Goal: Task Accomplishment & Management: Use online tool/utility

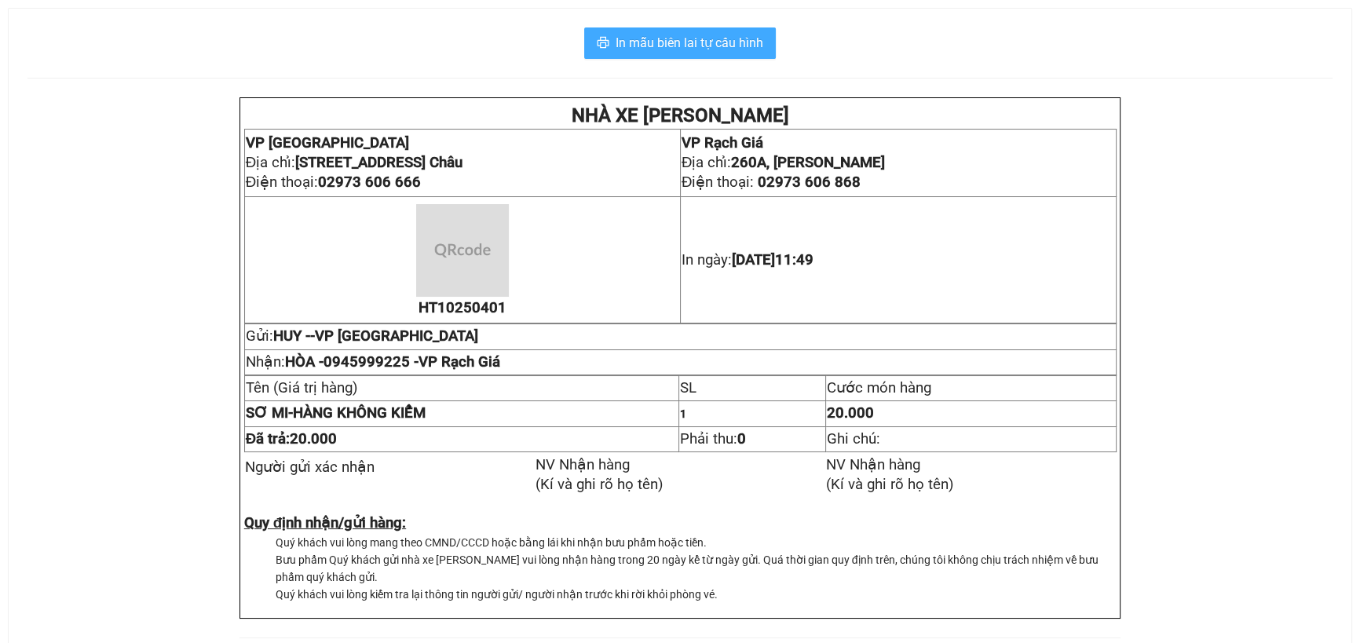
click at [735, 48] on span "In mẫu biên lai tự cấu hình" at bounding box center [689, 43] width 148 height 20
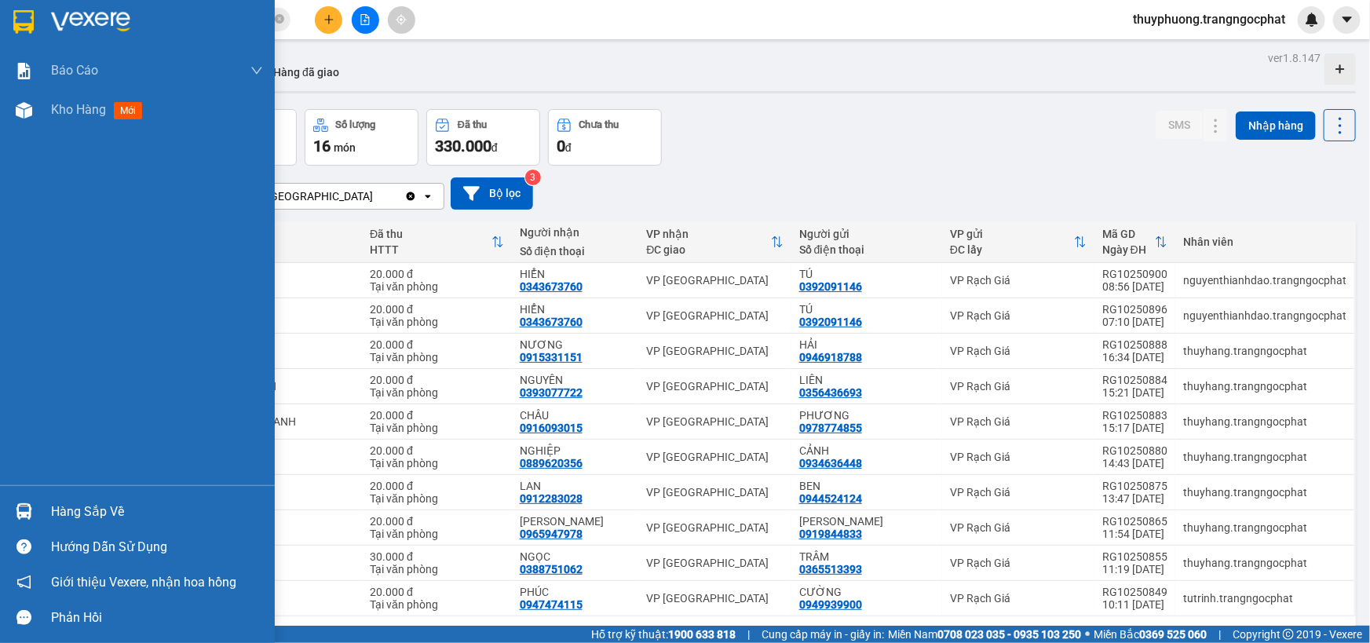
scroll to position [71, 0]
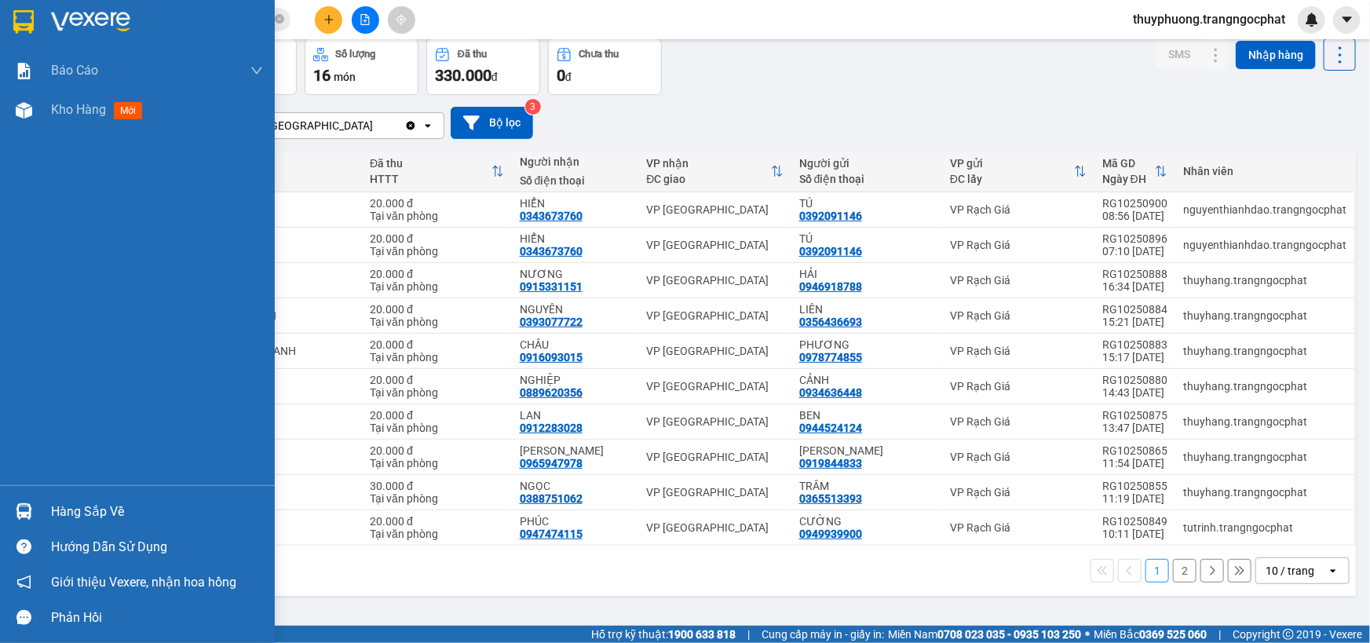
drag, startPoint x: 41, startPoint y: 515, endPoint x: 70, endPoint y: 513, distance: 29.1
click at [41, 514] on div "Hàng sắp về" at bounding box center [137, 511] width 275 height 35
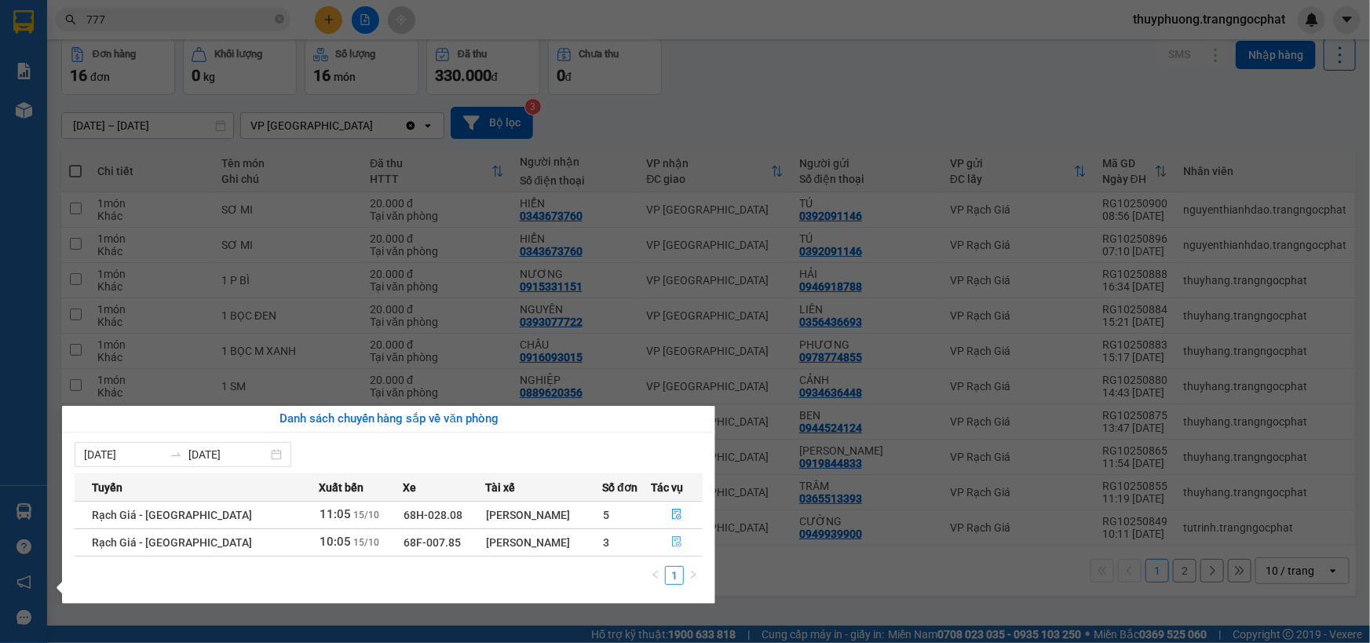
click at [674, 547] on span "file-done" at bounding box center [676, 542] width 11 height 13
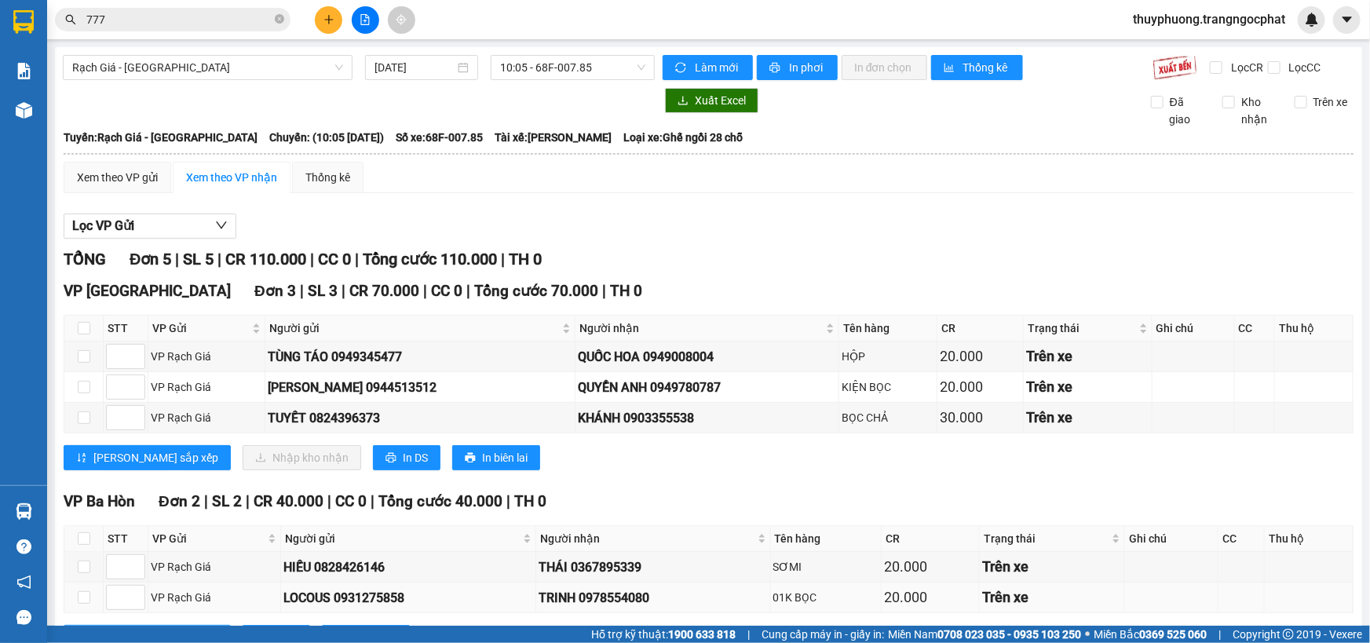
scroll to position [66, 0]
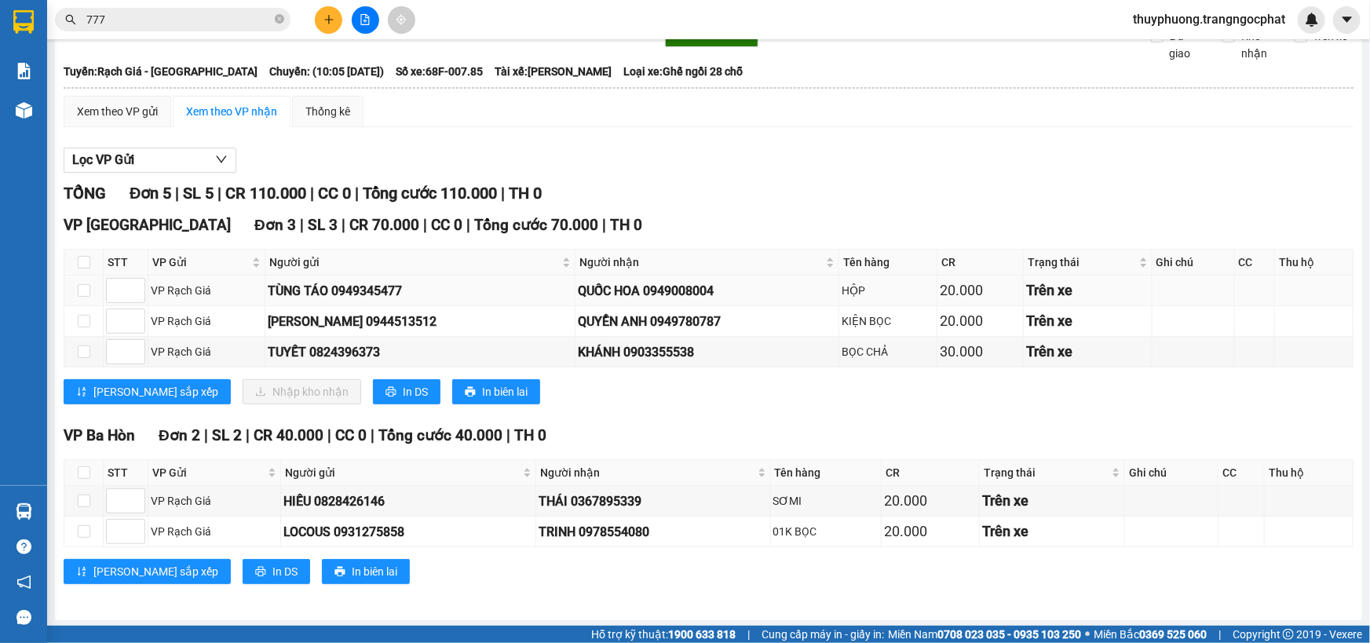
click at [693, 283] on div "QUỐC HOA 0949008004" at bounding box center [707, 291] width 258 height 20
copy div "0949008004"
click at [673, 321] on div "QUYỂN ANH 0949780787" at bounding box center [707, 322] width 258 height 20
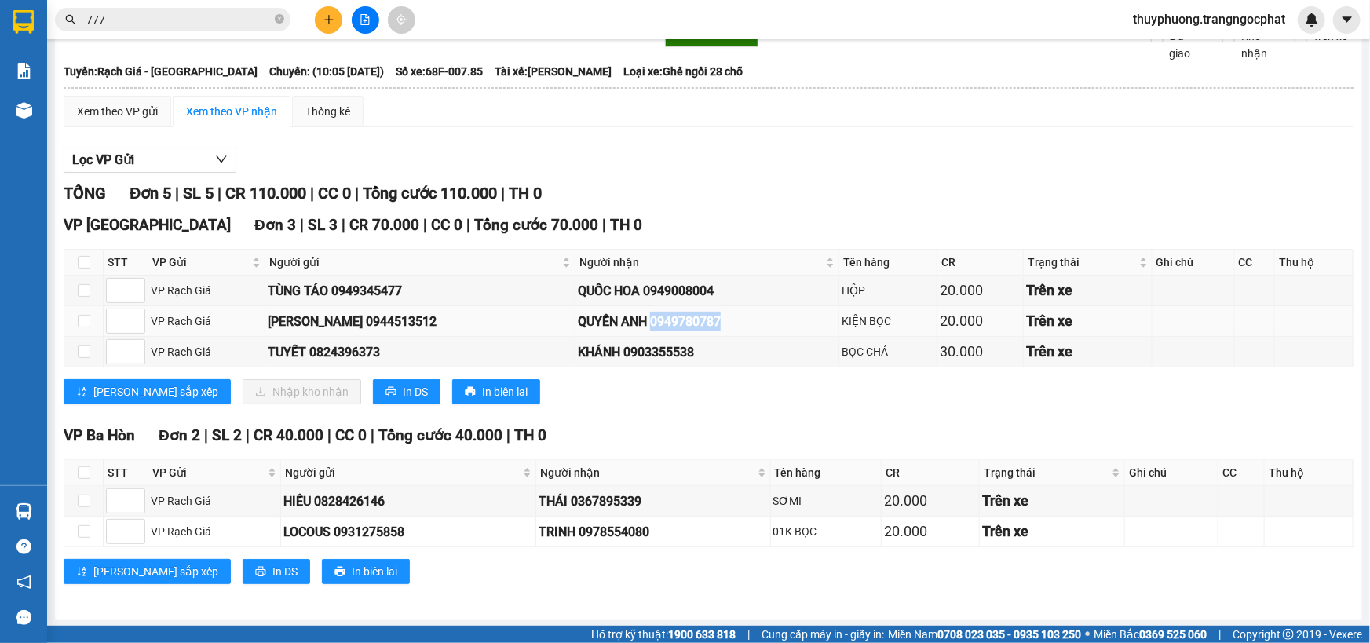
copy div "0949780787"
click at [659, 355] on div "KHÁNH 0903355538" at bounding box center [707, 352] width 258 height 20
copy div "0903355538"
click at [87, 259] on input "checkbox" at bounding box center [84, 262] width 13 height 13
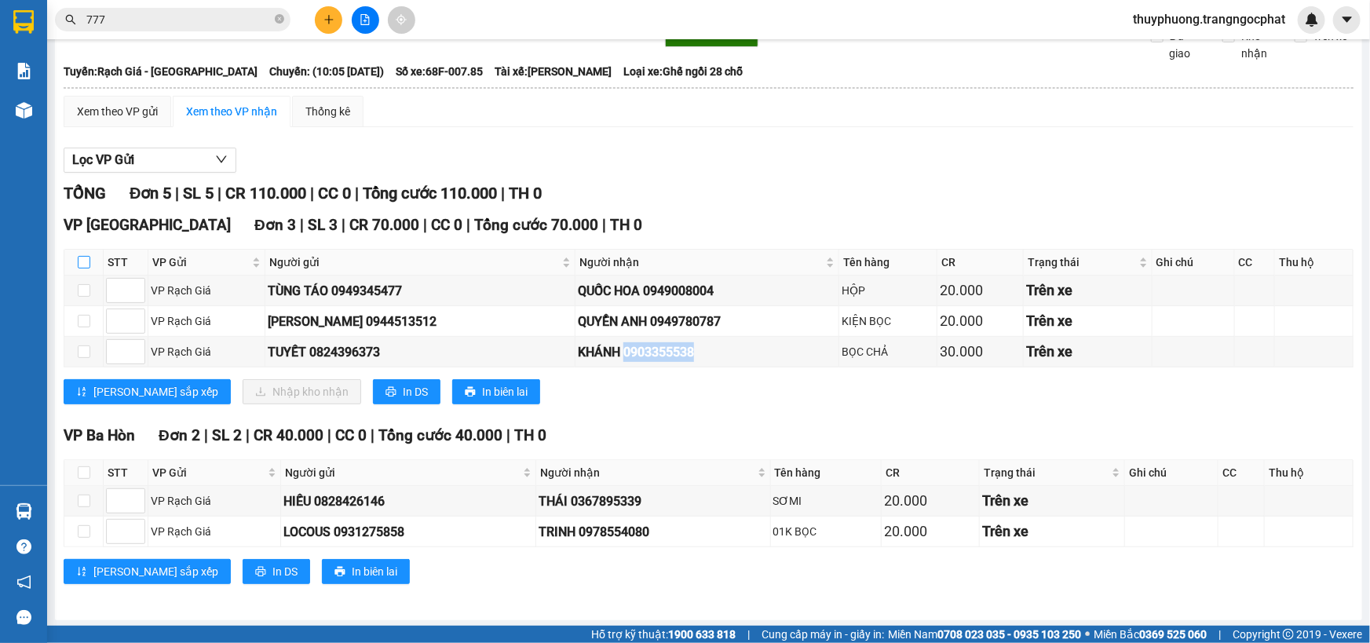
checkbox input "true"
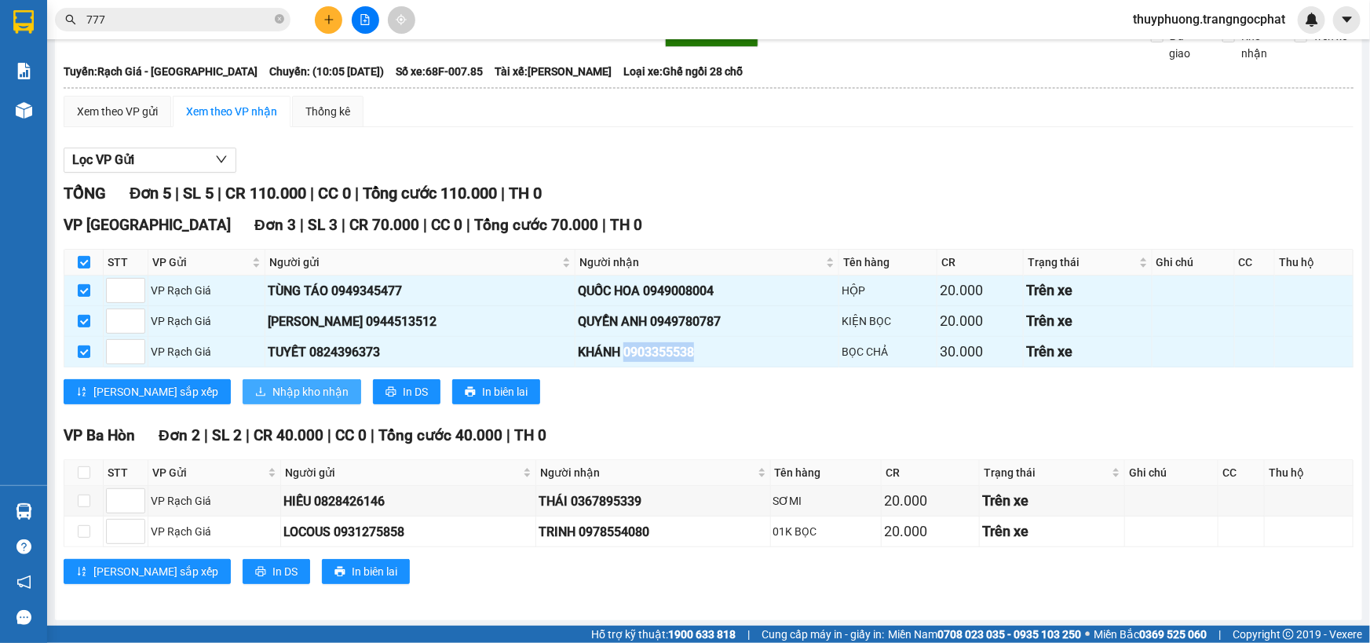
click at [272, 392] on span "Nhập kho nhận" at bounding box center [310, 391] width 76 height 17
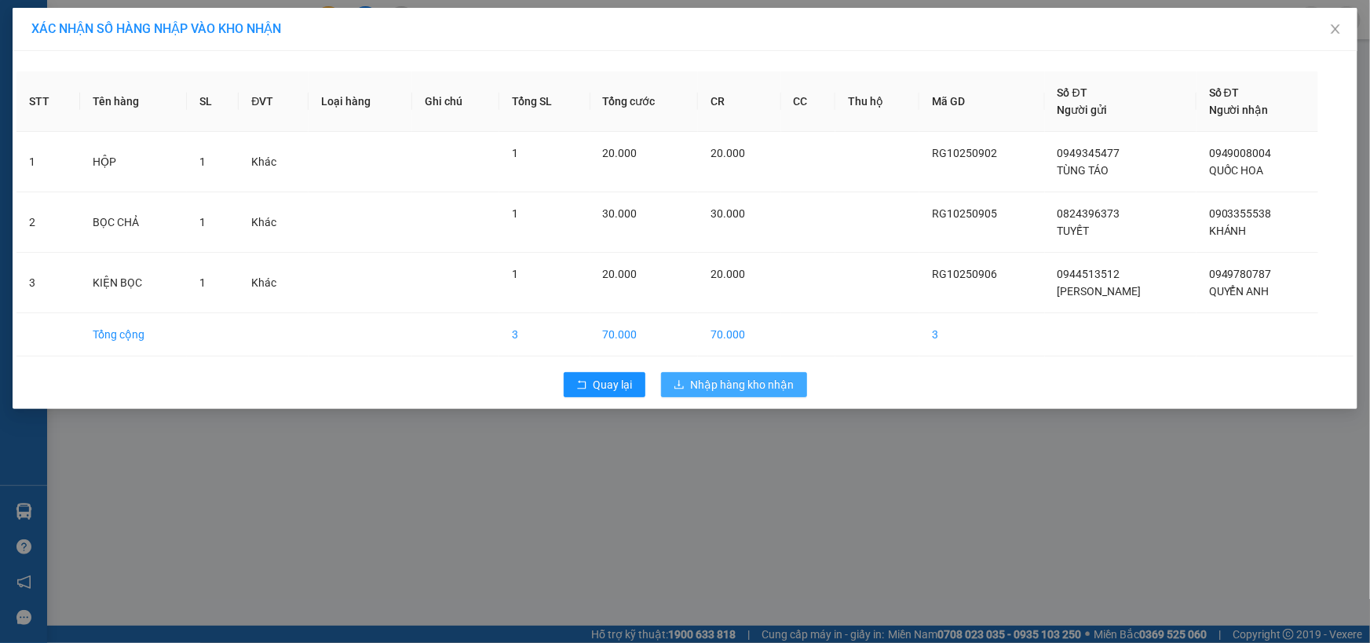
click at [734, 382] on span "Nhập hàng kho nhận" at bounding box center [743, 384] width 104 height 17
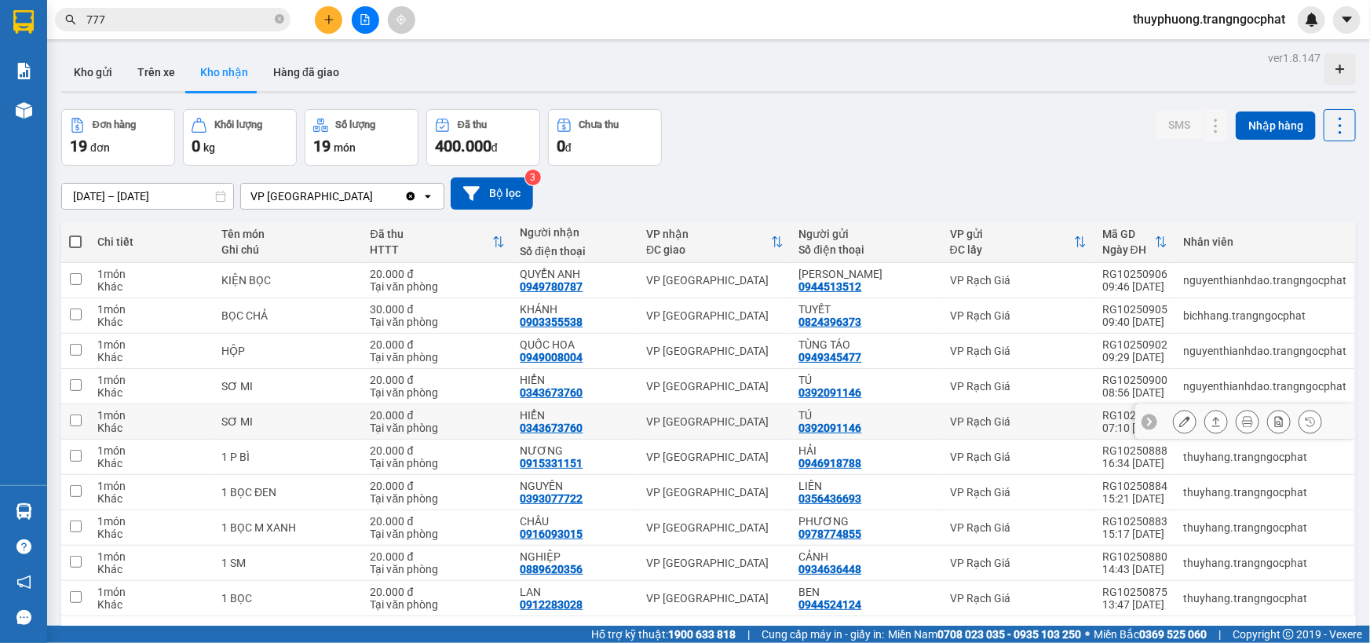
click at [1210, 422] on icon at bounding box center [1215, 421] width 11 height 11
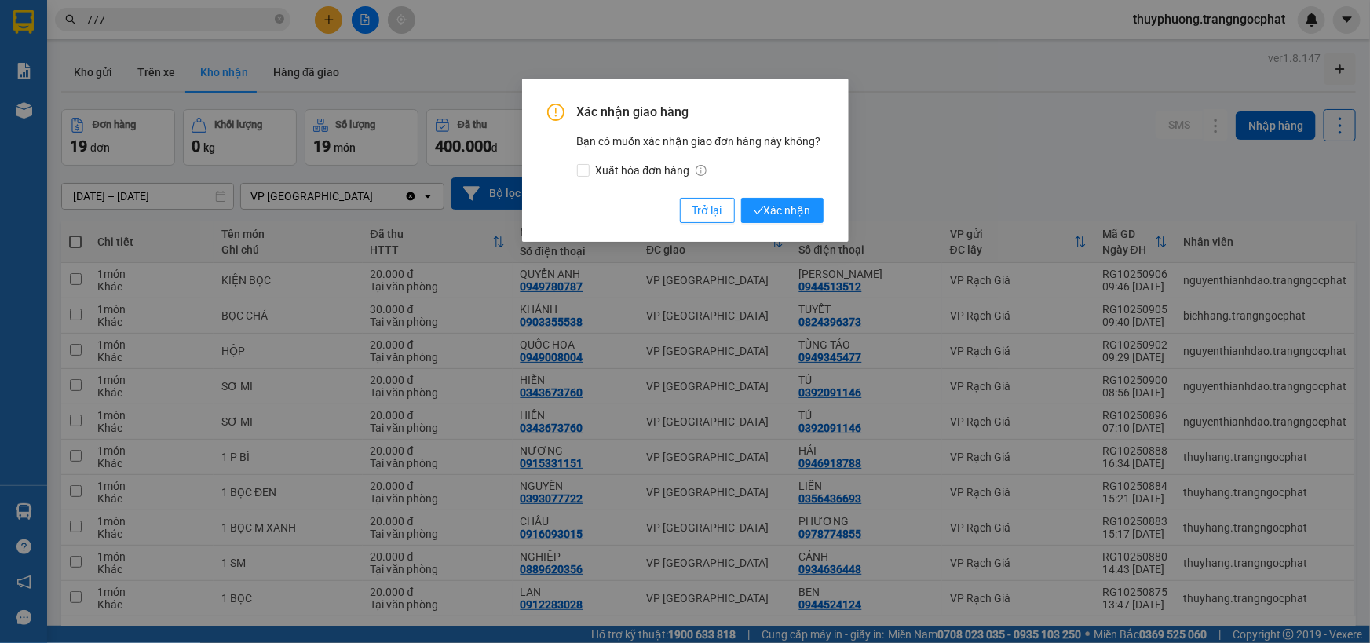
click at [741, 198] on button "Xác nhận" at bounding box center [782, 210] width 82 height 25
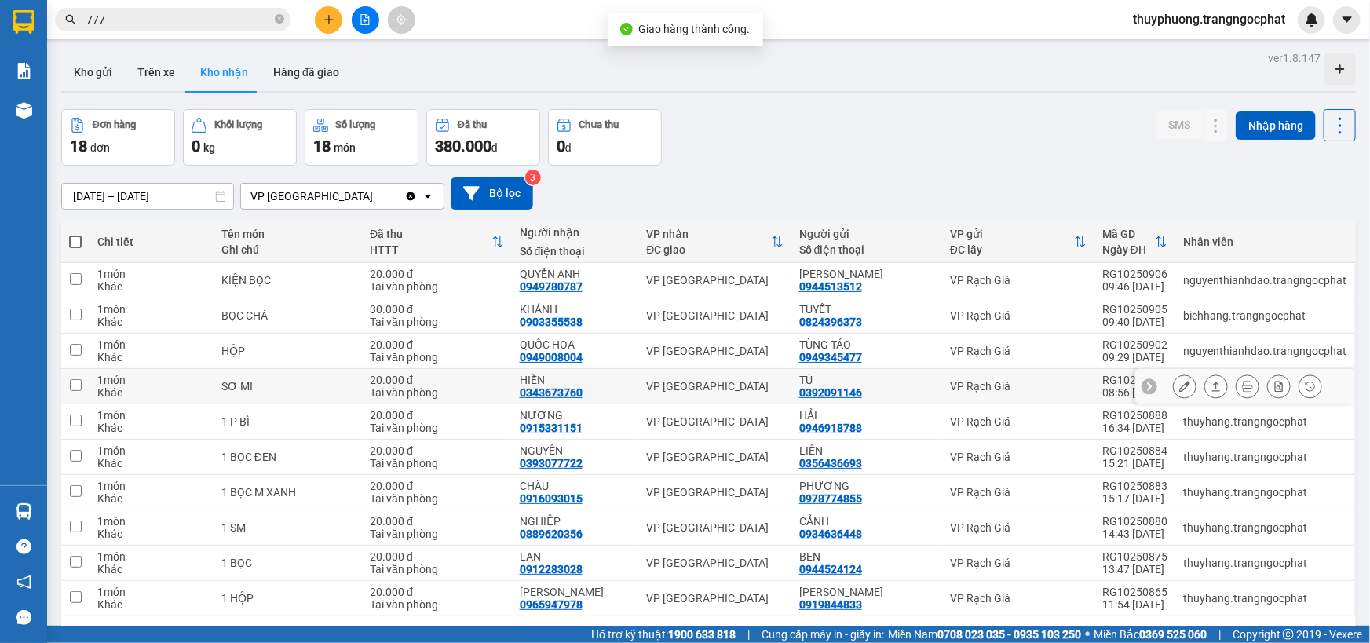
click at [1210, 381] on icon at bounding box center [1215, 386] width 11 height 11
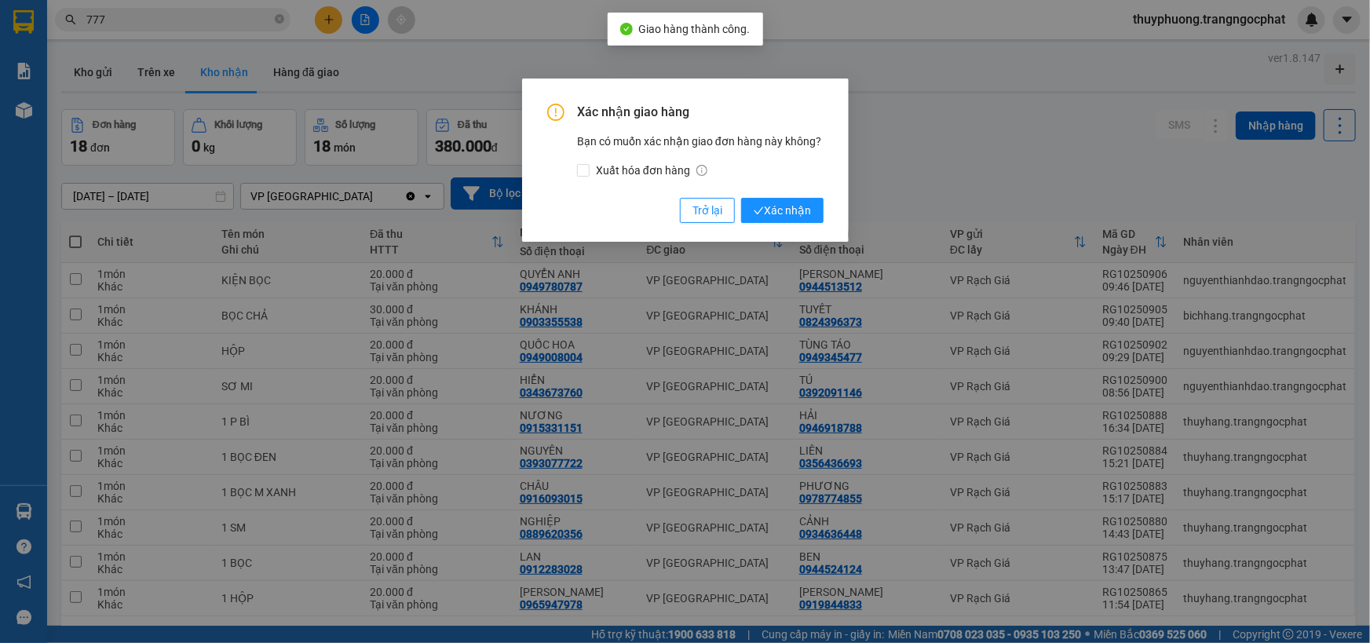
click at [741, 198] on button "Xác nhận" at bounding box center [782, 210] width 82 height 25
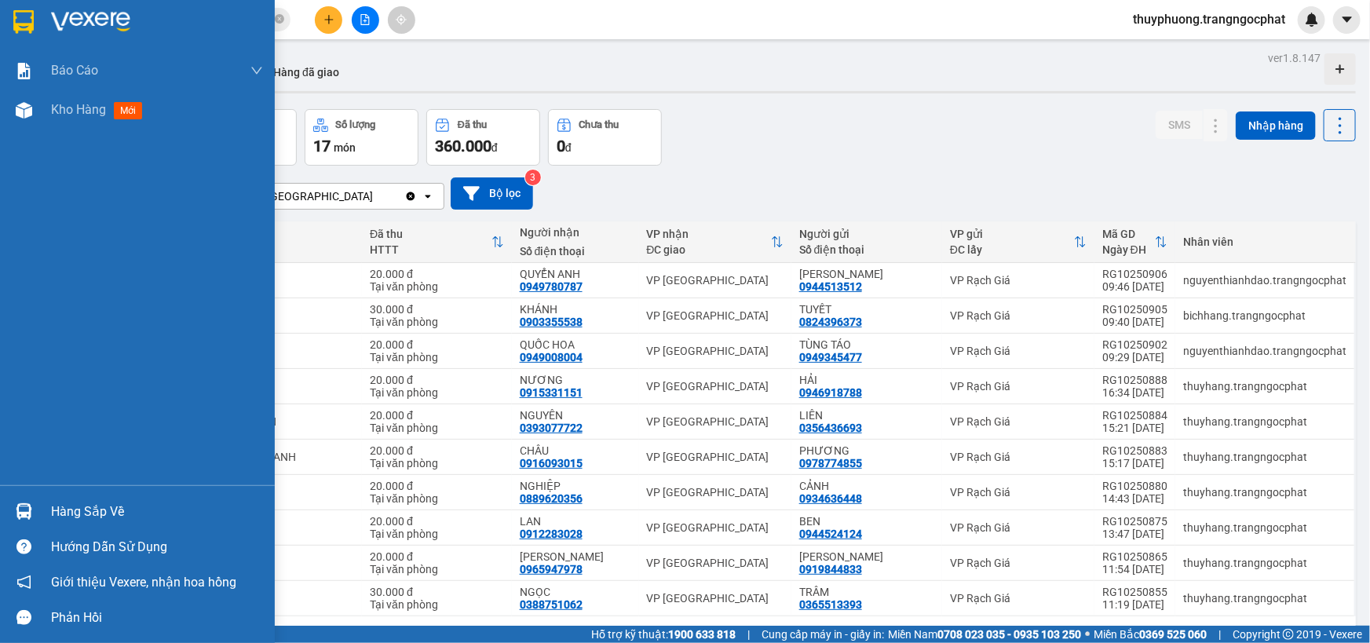
click at [86, 506] on div "Hàng sắp về" at bounding box center [157, 512] width 212 height 24
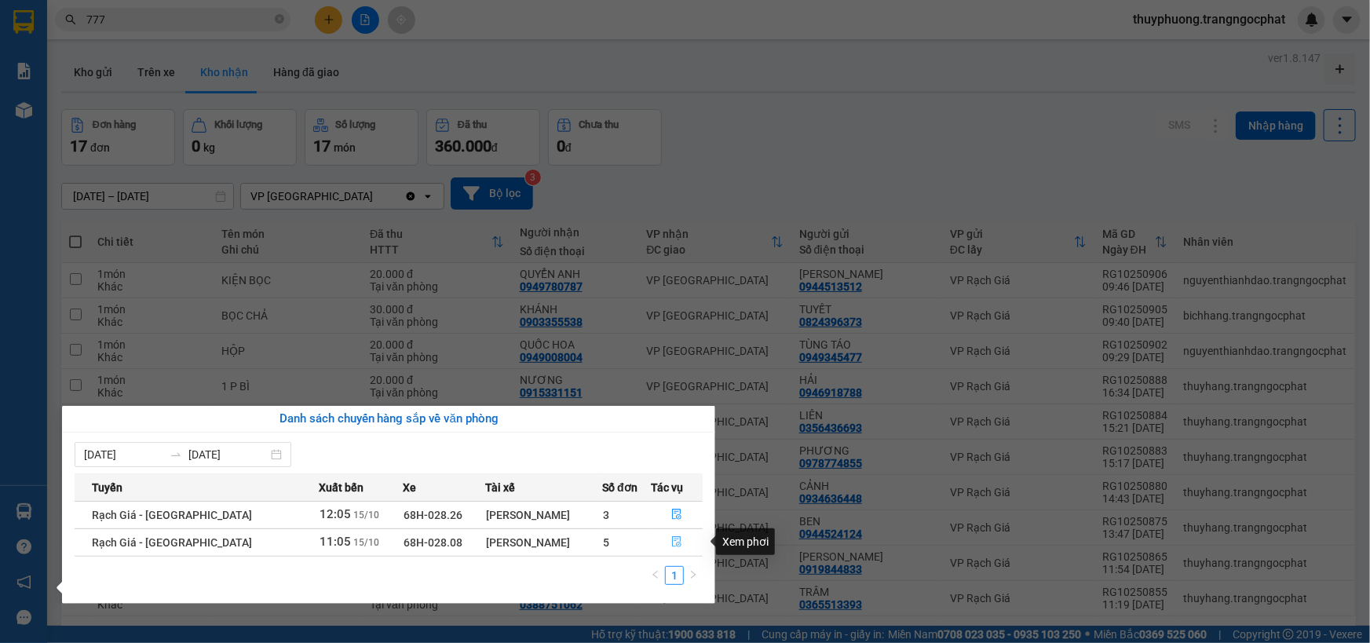
click at [674, 540] on icon "file-done" at bounding box center [676, 541] width 11 height 11
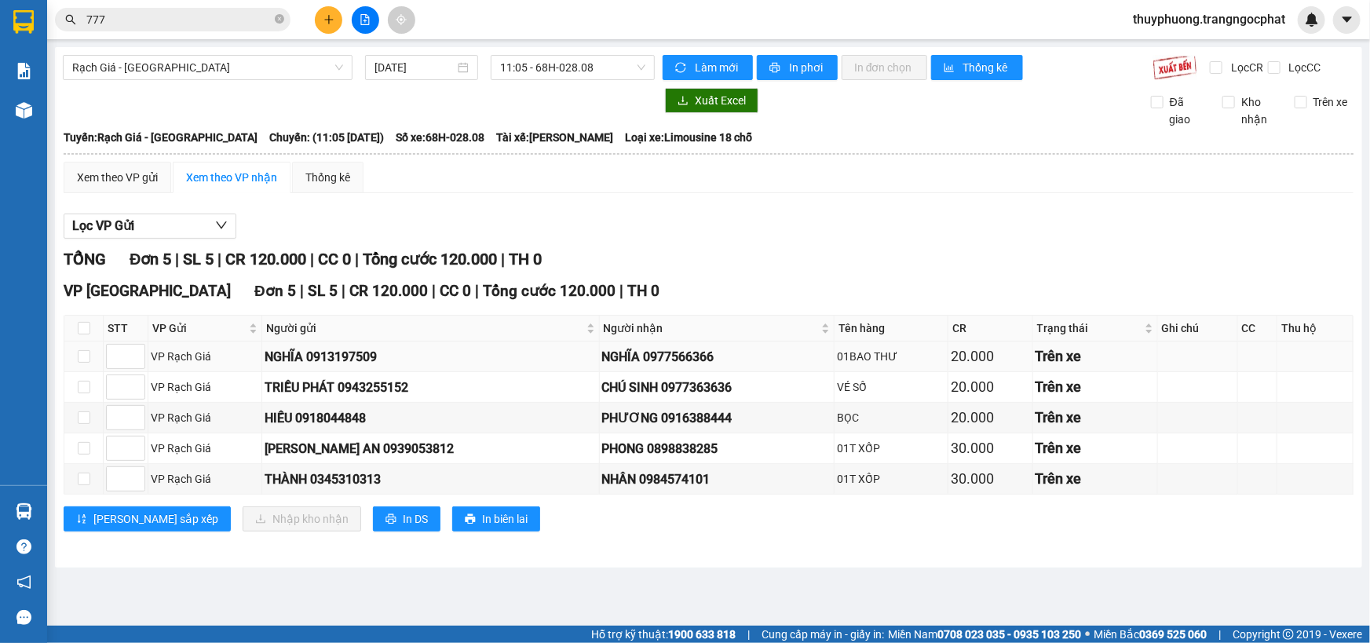
click at [688, 357] on div "NGHĨA 0977566366" at bounding box center [716, 357] width 229 height 20
click at [685, 358] on div "NGHĨA 0977566366" at bounding box center [716, 357] width 229 height 20
click at [680, 360] on div "NGHĨA 0977566366" at bounding box center [716, 357] width 229 height 20
copy div "0977566366"
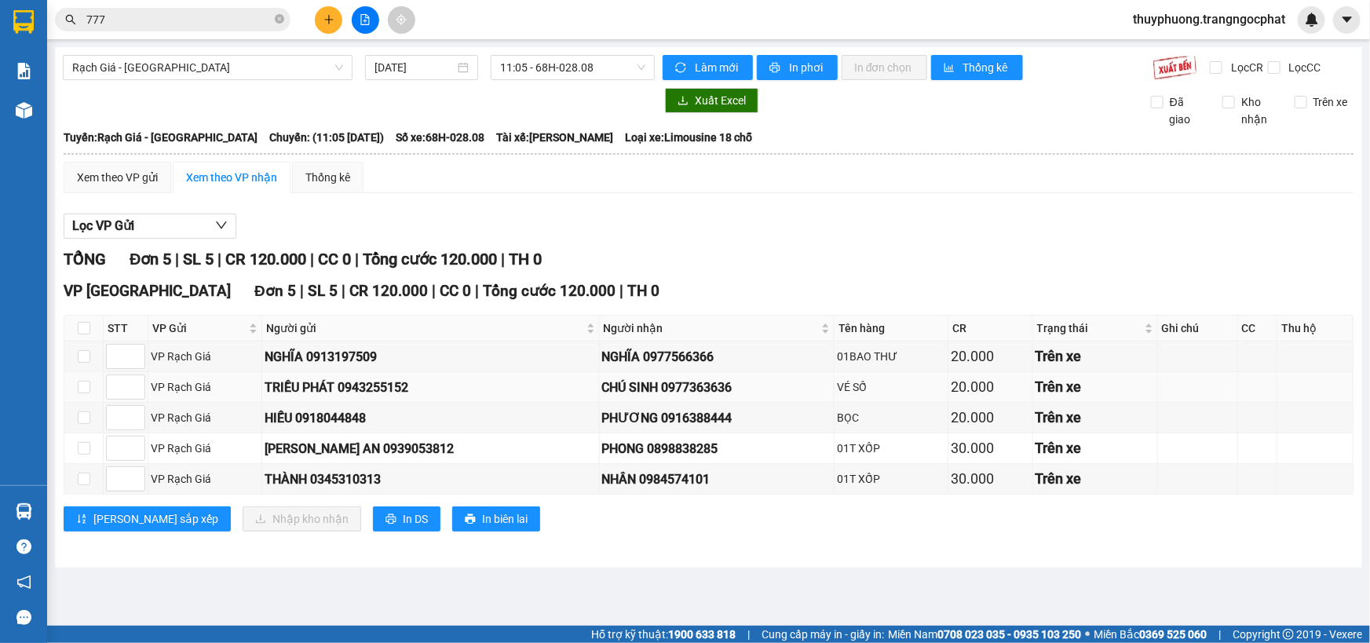
click at [663, 385] on div "CHÚ SINH 0977363636" at bounding box center [716, 388] width 229 height 20
copy div "0977363636"
click at [696, 413] on div "PHƯƠNG 0916388444" at bounding box center [716, 418] width 229 height 20
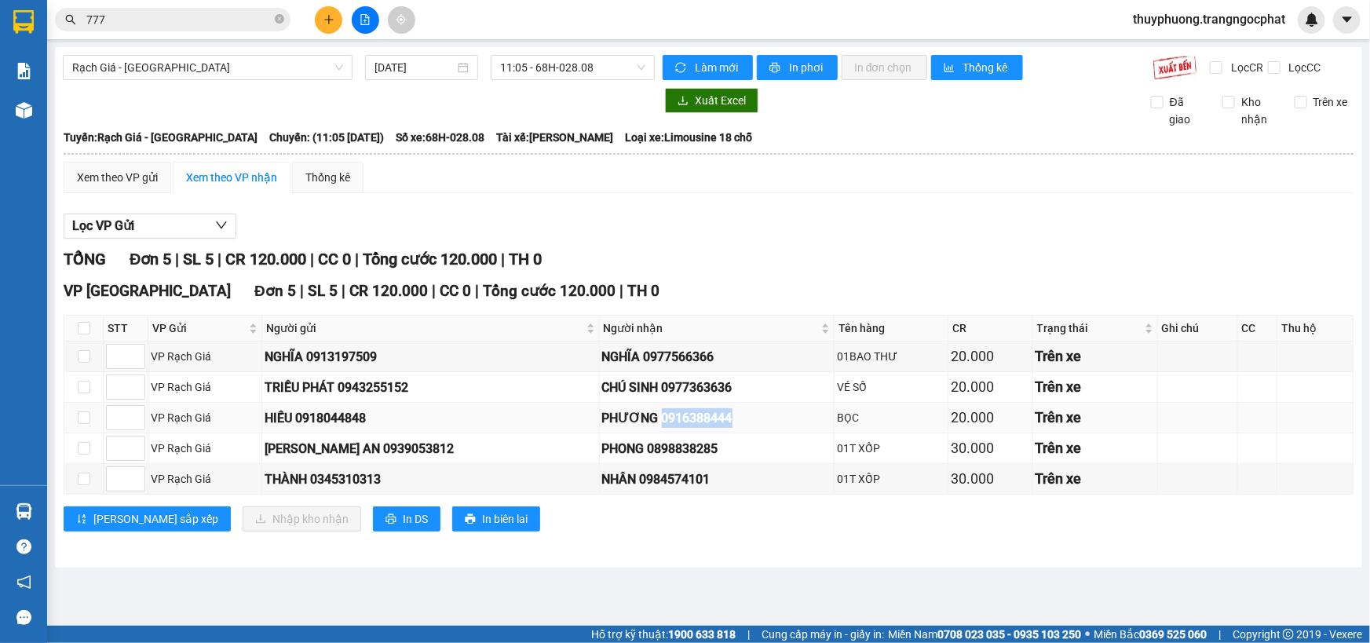
copy div "0916388444"
click at [690, 451] on div "PHONG 0898838285" at bounding box center [716, 449] width 229 height 20
copy div "0898838285"
click at [699, 472] on div "NHÂN 0984574101" at bounding box center [716, 479] width 229 height 20
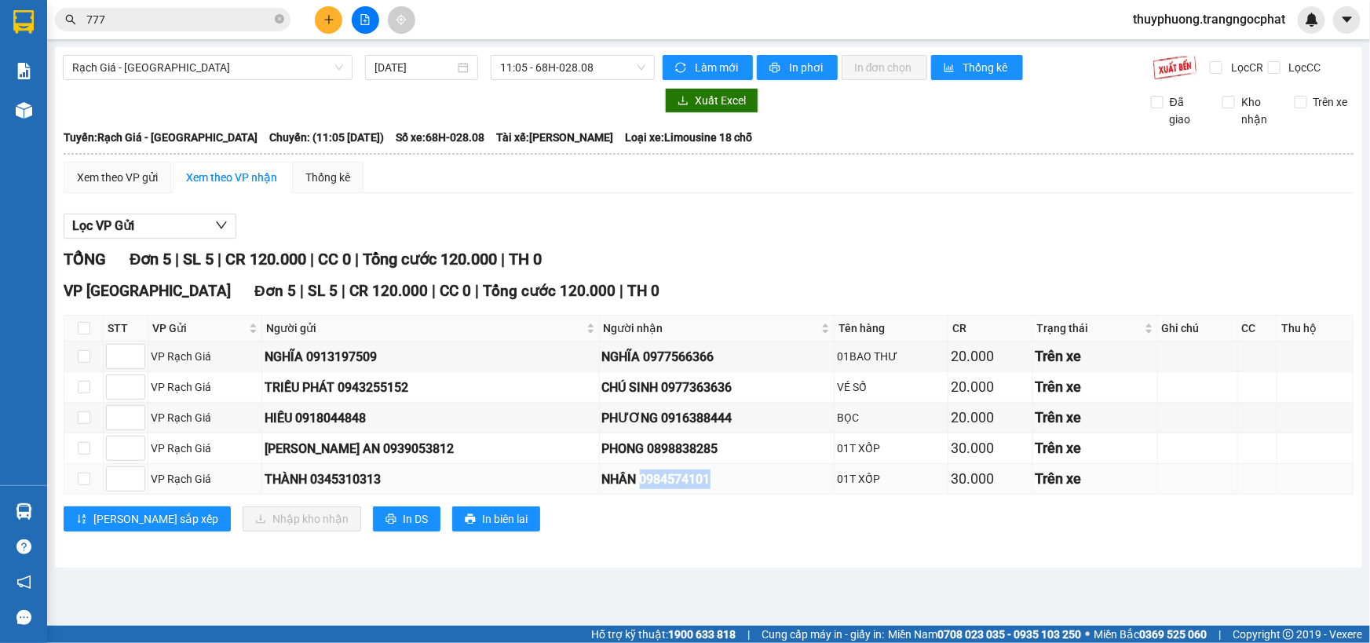
click at [699, 472] on div "NHÂN 0984574101" at bounding box center [716, 479] width 229 height 20
copy div "0984574101"
click at [83, 353] on input "checkbox" at bounding box center [84, 356] width 13 height 13
checkbox input "true"
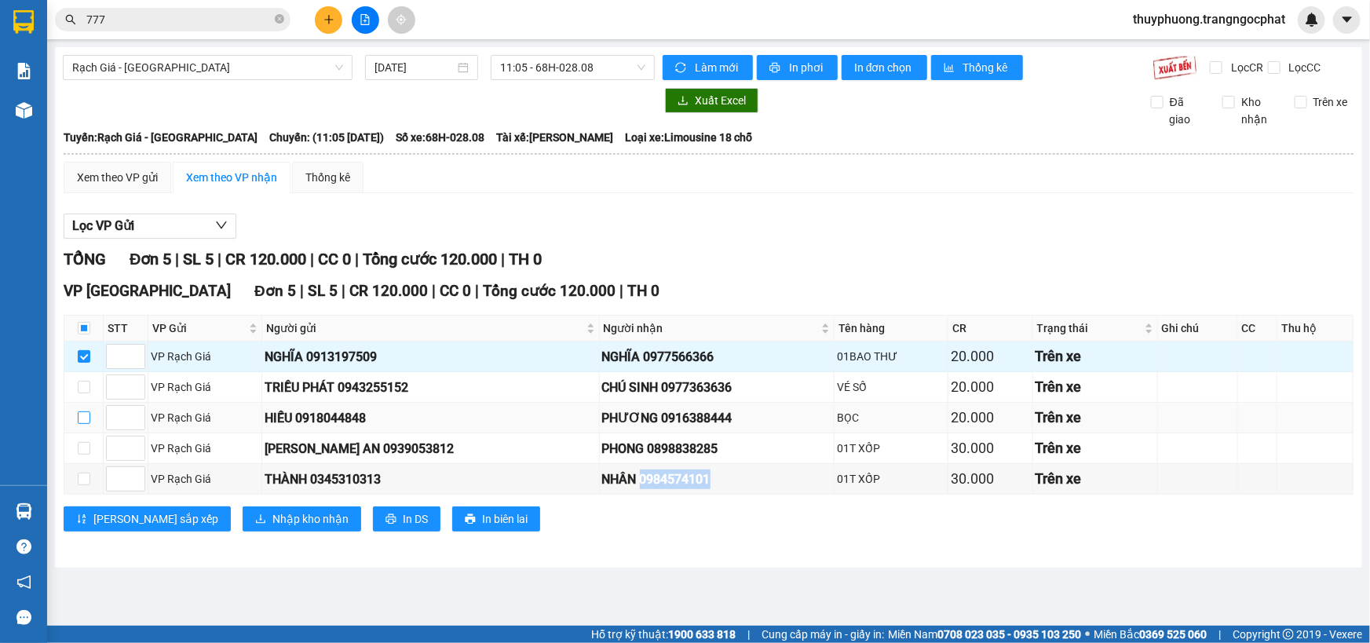
click at [82, 414] on input "checkbox" at bounding box center [84, 417] width 13 height 13
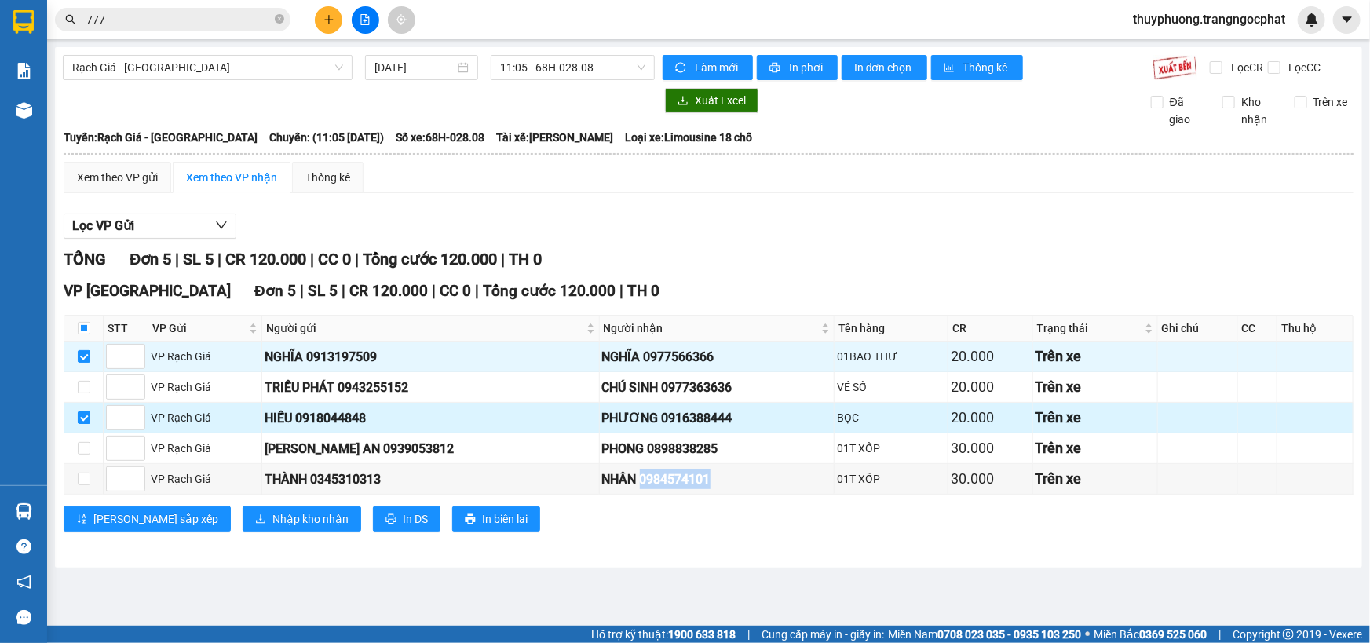
click at [87, 414] on input "checkbox" at bounding box center [84, 417] width 13 height 13
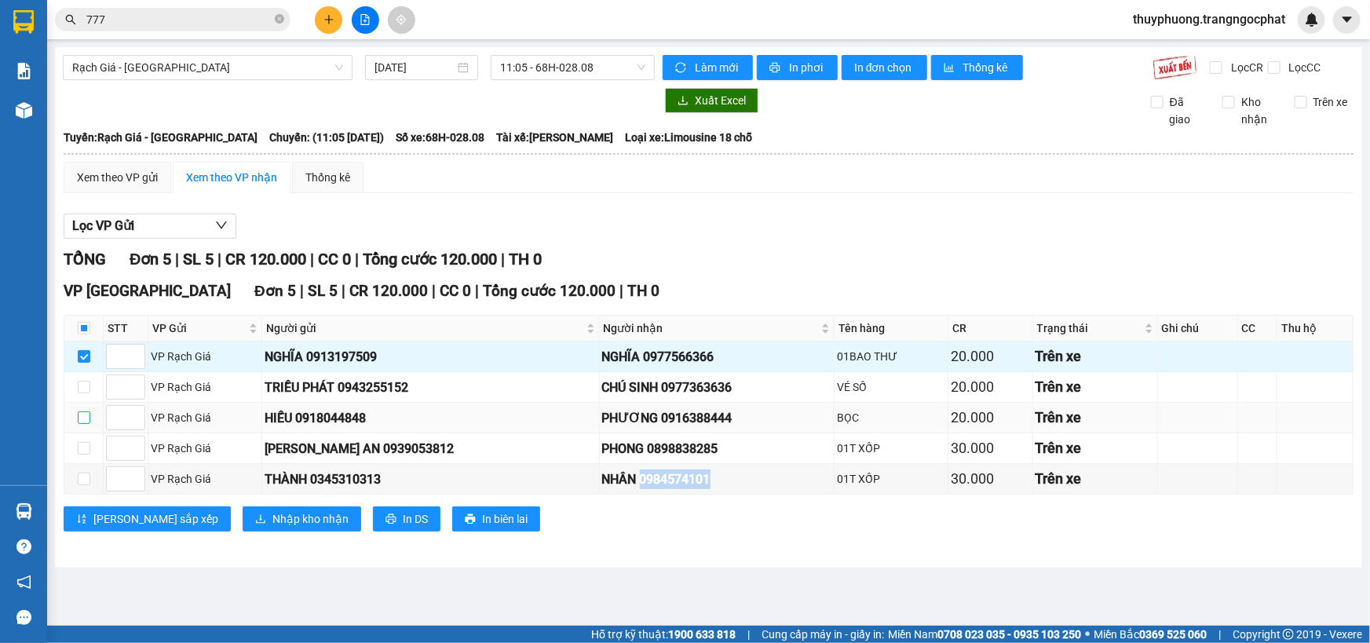
click at [82, 416] on input "checkbox" at bounding box center [84, 417] width 13 height 13
checkbox input "true"
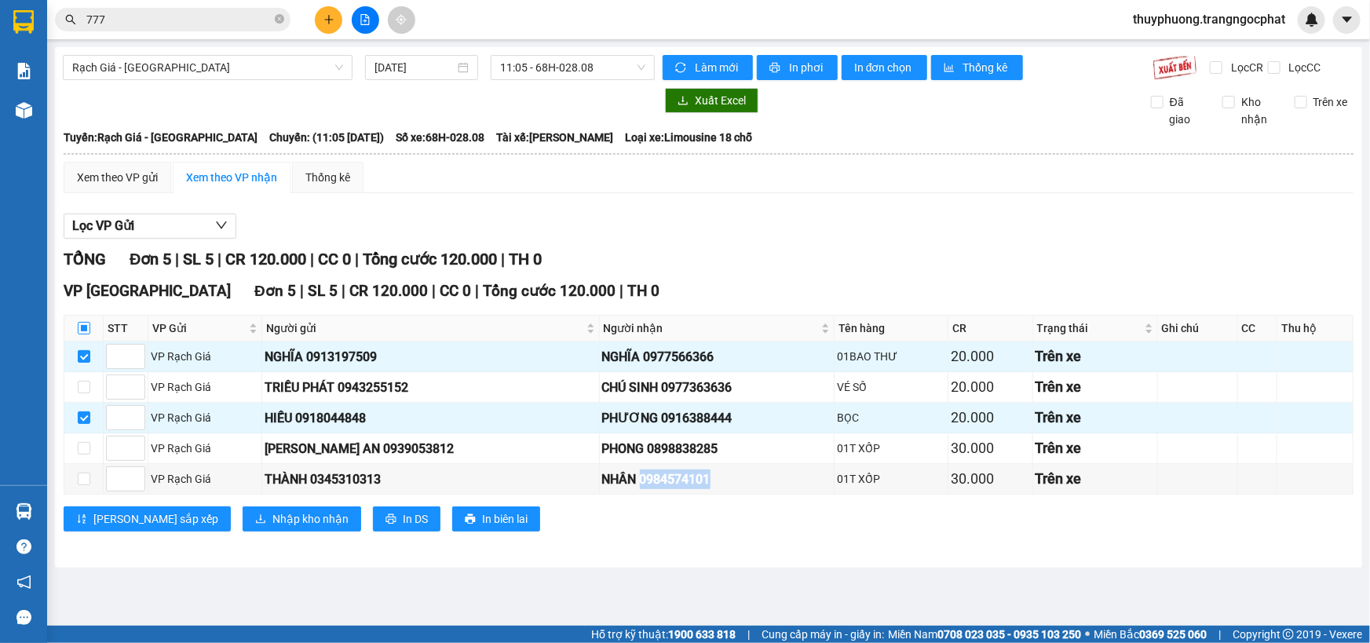
click at [80, 331] on input "checkbox" at bounding box center [84, 328] width 13 height 13
checkbox input "true"
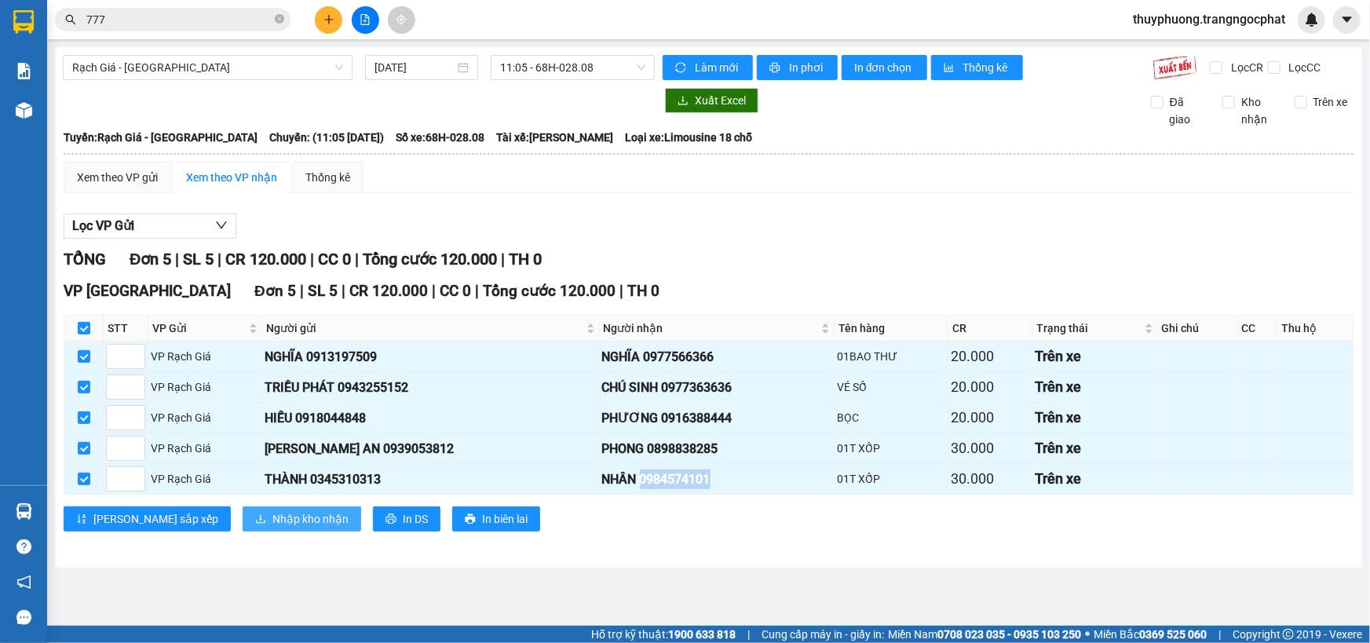
click at [272, 516] on span "Nhập kho nhận" at bounding box center [310, 518] width 76 height 17
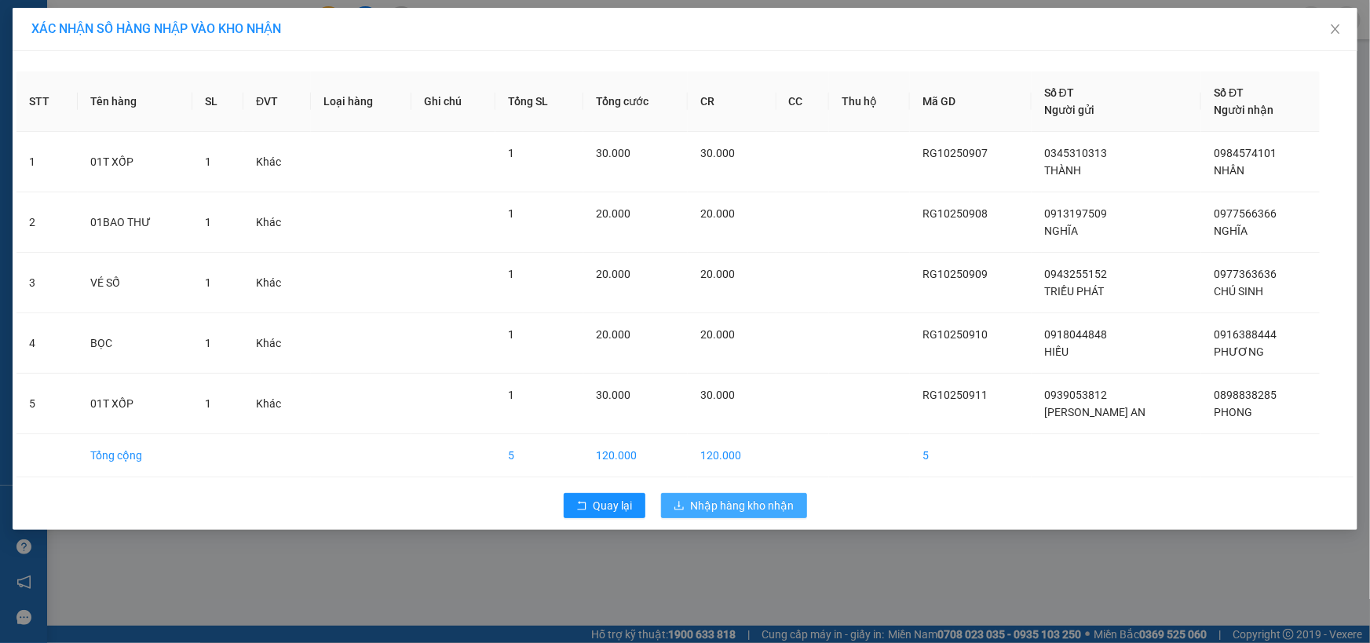
click at [761, 504] on span "Nhập hàng kho nhận" at bounding box center [743, 505] width 104 height 17
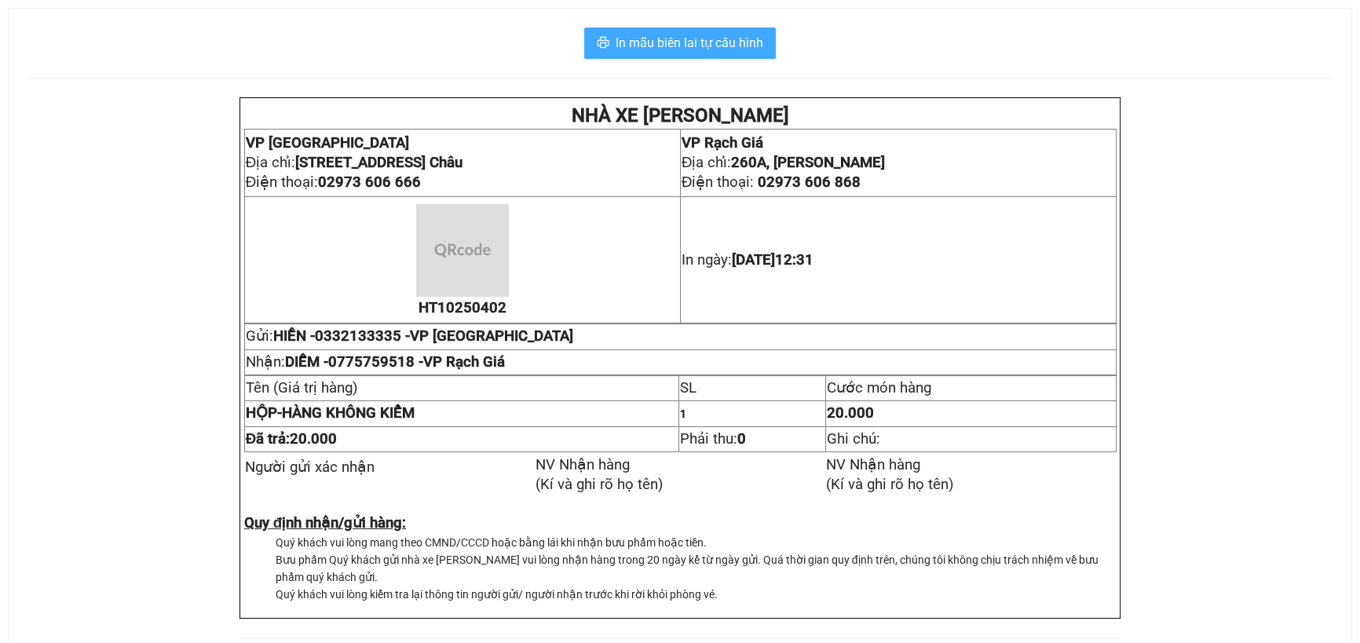
click at [737, 44] on span "In mẫu biên lai tự cấu hình" at bounding box center [689, 43] width 148 height 20
